Goal: Book appointment/travel/reservation

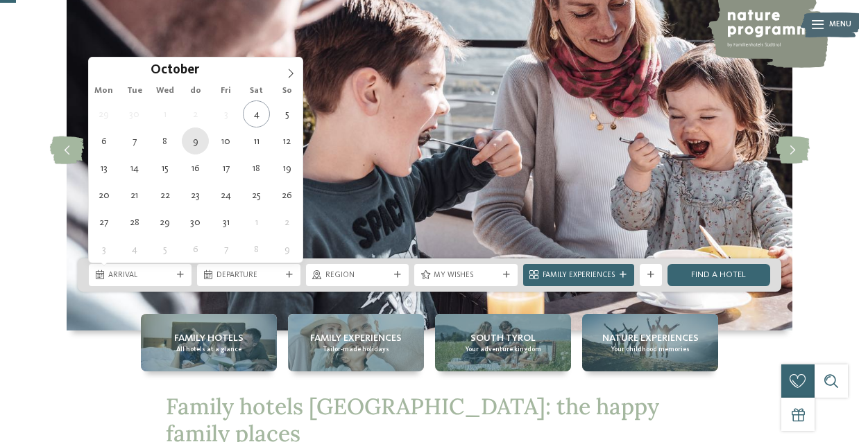
type div "[DATE]"
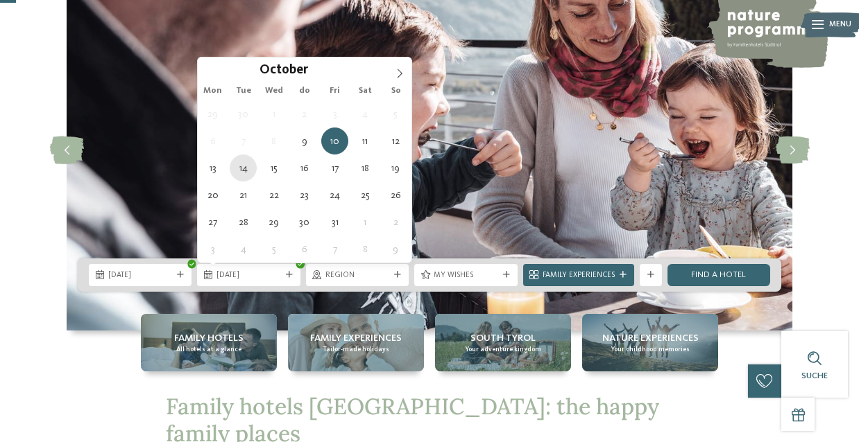
type div "[DATE]"
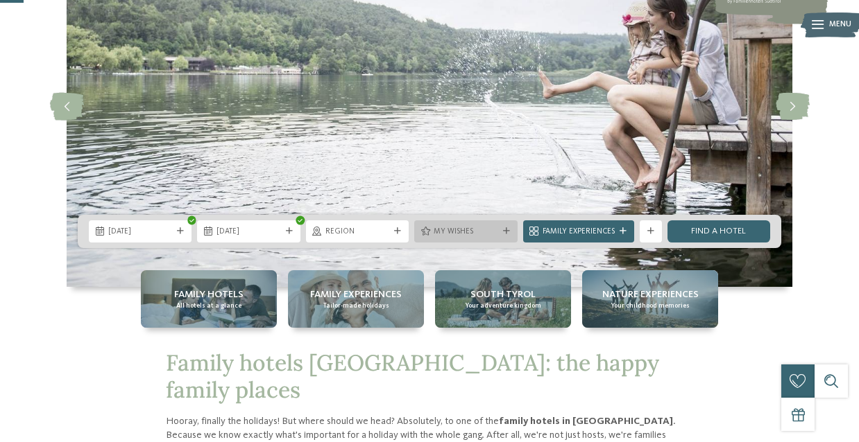
scroll to position [134, 0]
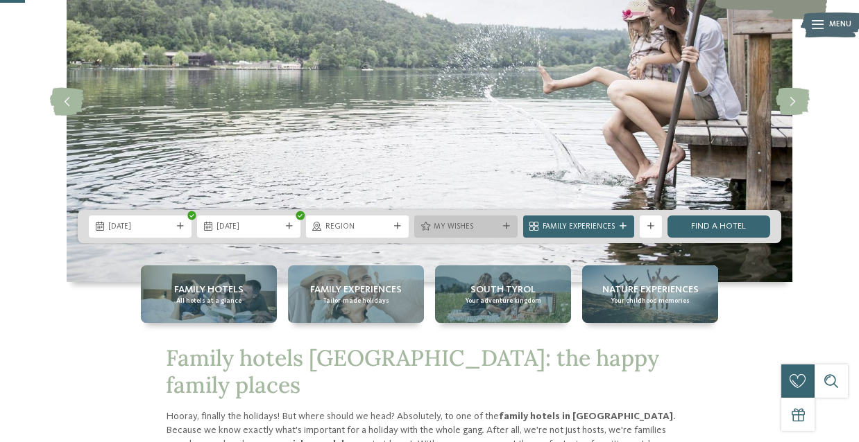
click at [467, 231] on font "My wishes" at bounding box center [453, 227] width 40 height 8
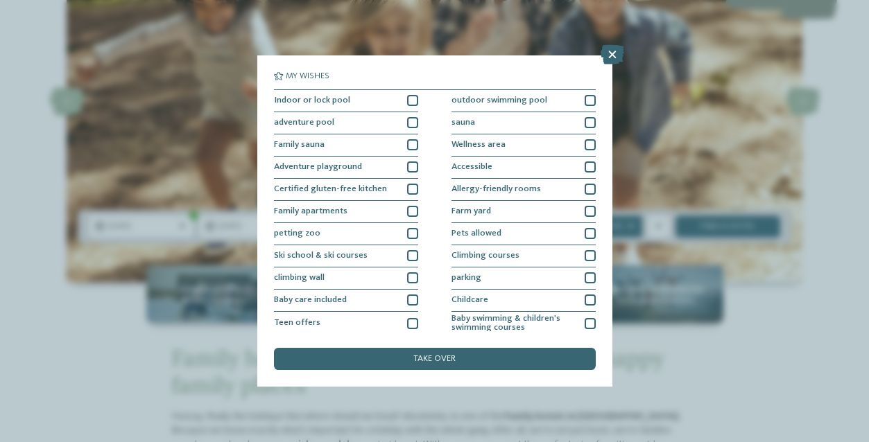
click at [447, 35] on div "My wishes Indoor or lock pool outdoor swimming pool [GEOGRAPHIC_DATA]" at bounding box center [434, 221] width 869 height 442
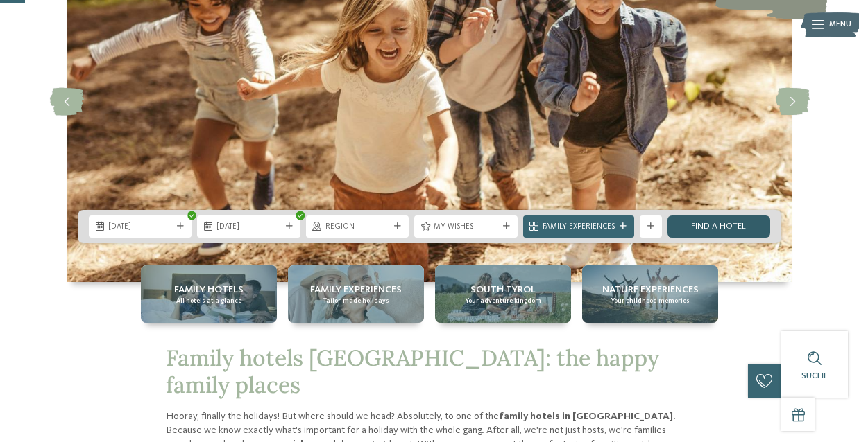
click at [680, 222] on link "Find a hotel" at bounding box center [718, 227] width 103 height 22
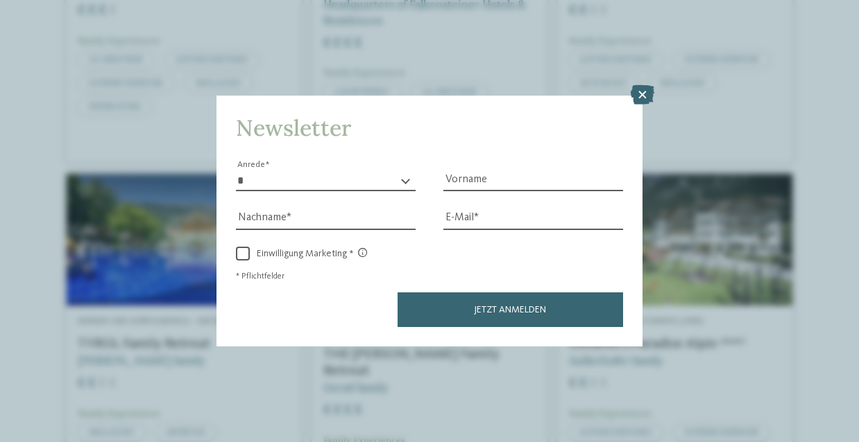
scroll to position [643, 0]
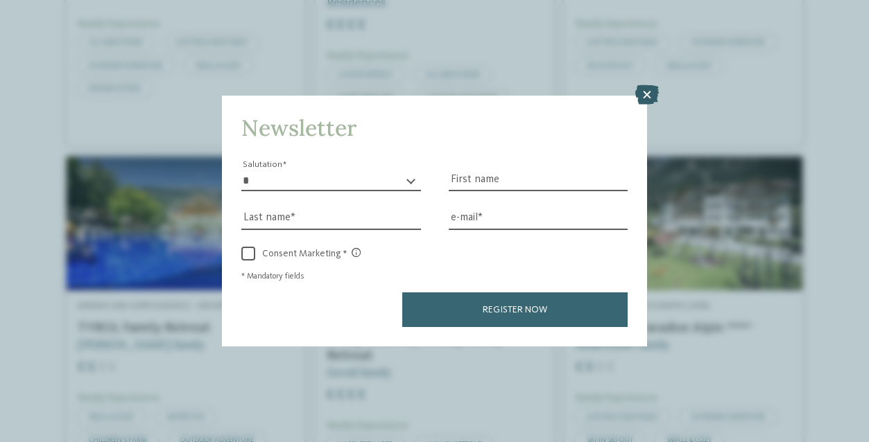
click at [646, 92] on icon at bounding box center [647, 94] width 24 height 19
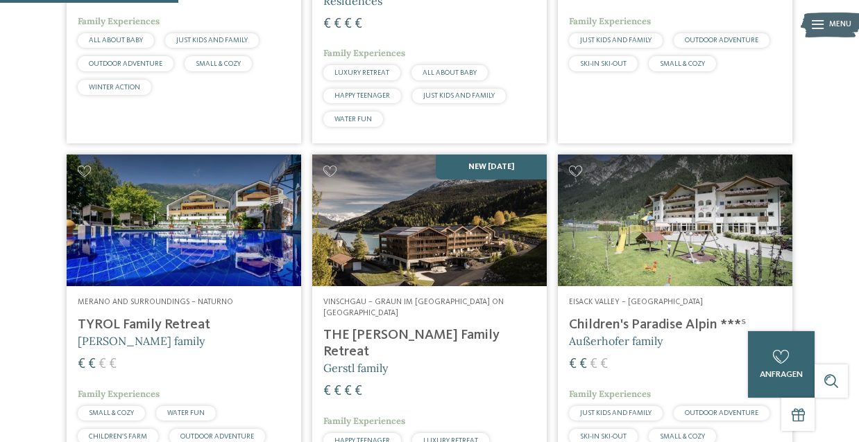
click at [121, 343] on font "Brunner family" at bounding box center [141, 341] width 127 height 14
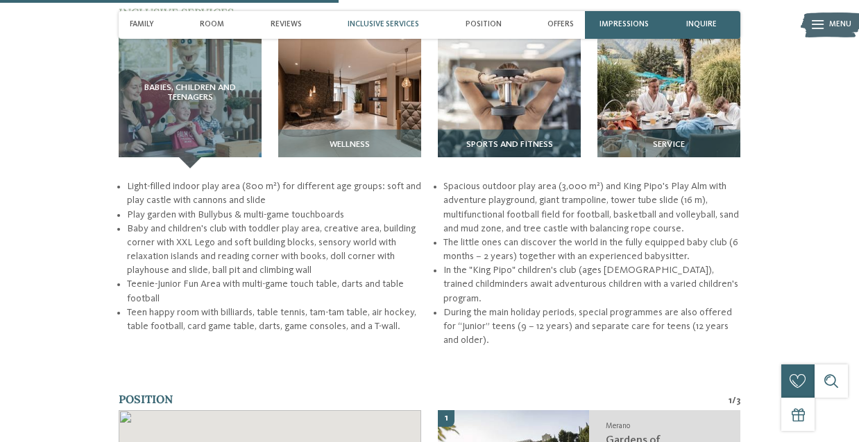
scroll to position [1531, 0]
